Goal: Task Accomplishment & Management: Use online tool/utility

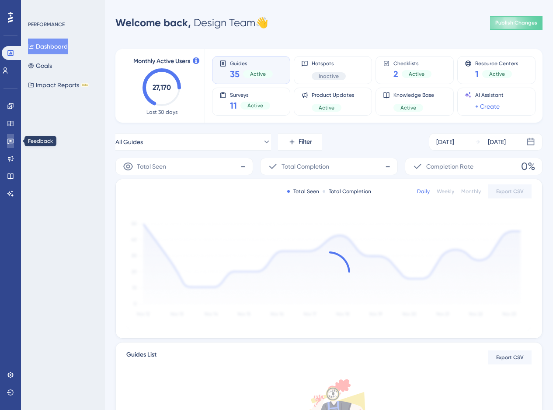
click at [13, 143] on icon at bounding box center [10, 140] width 7 height 7
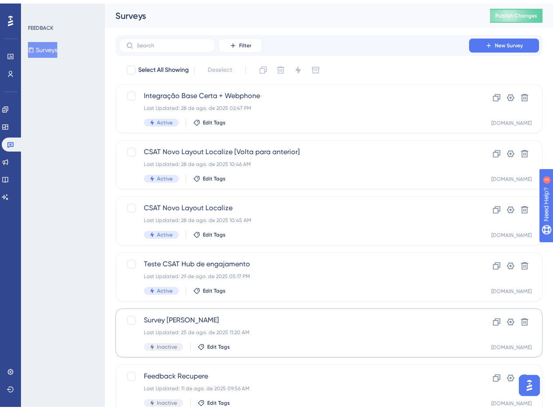
scroll to position [270, 0]
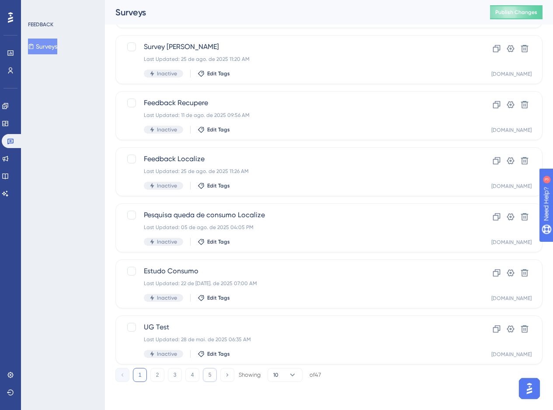
click at [207, 381] on button "5" at bounding box center [210, 375] width 14 height 14
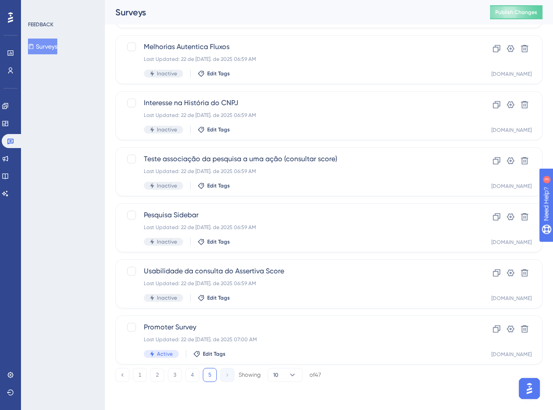
scroll to position [102, 0]
click at [247, 325] on span "Promoter Survey" at bounding box center [294, 327] width 301 height 11
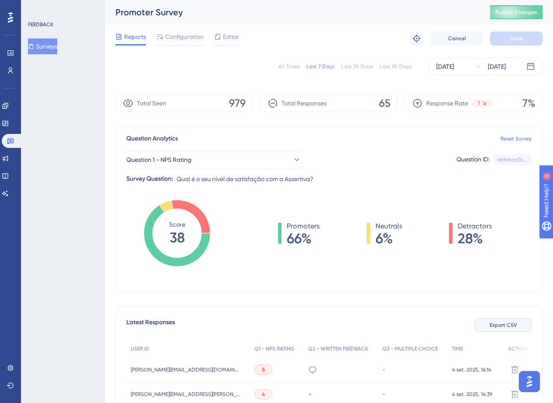
click at [497, 325] on span "Export CSV" at bounding box center [504, 325] width 28 height 7
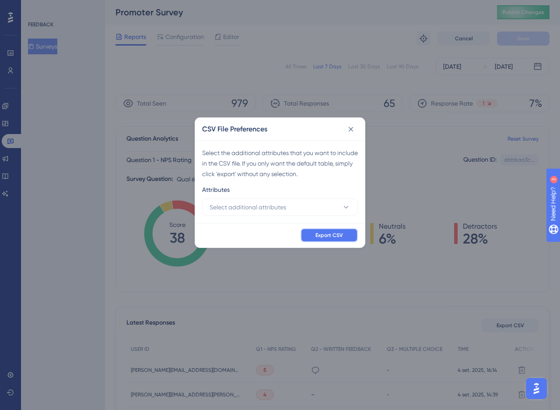
click at [324, 239] on button "Export CSV" at bounding box center [329, 235] width 57 height 14
